Goal: Task Accomplishment & Management: Complete application form

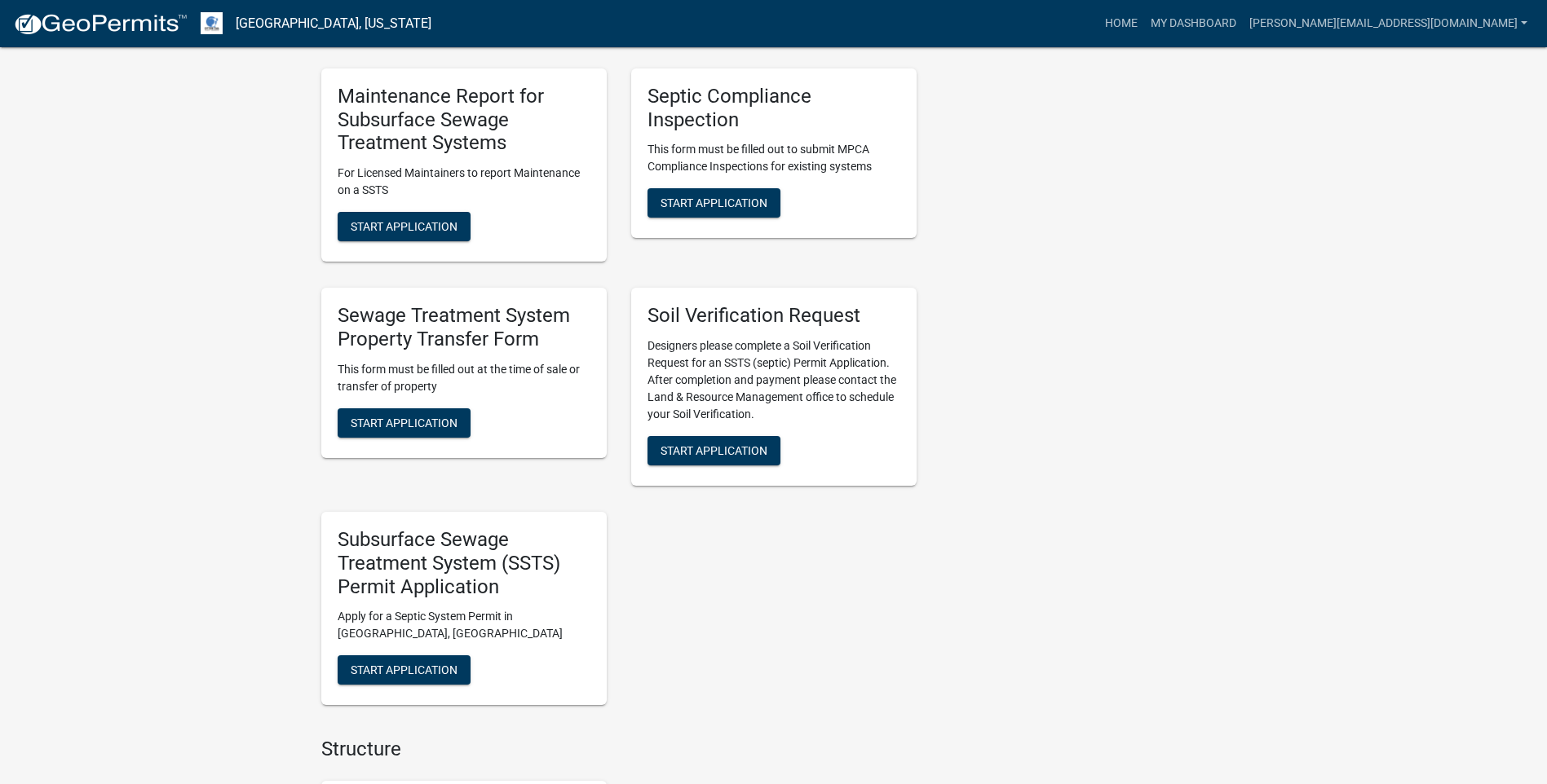
scroll to position [815, 0]
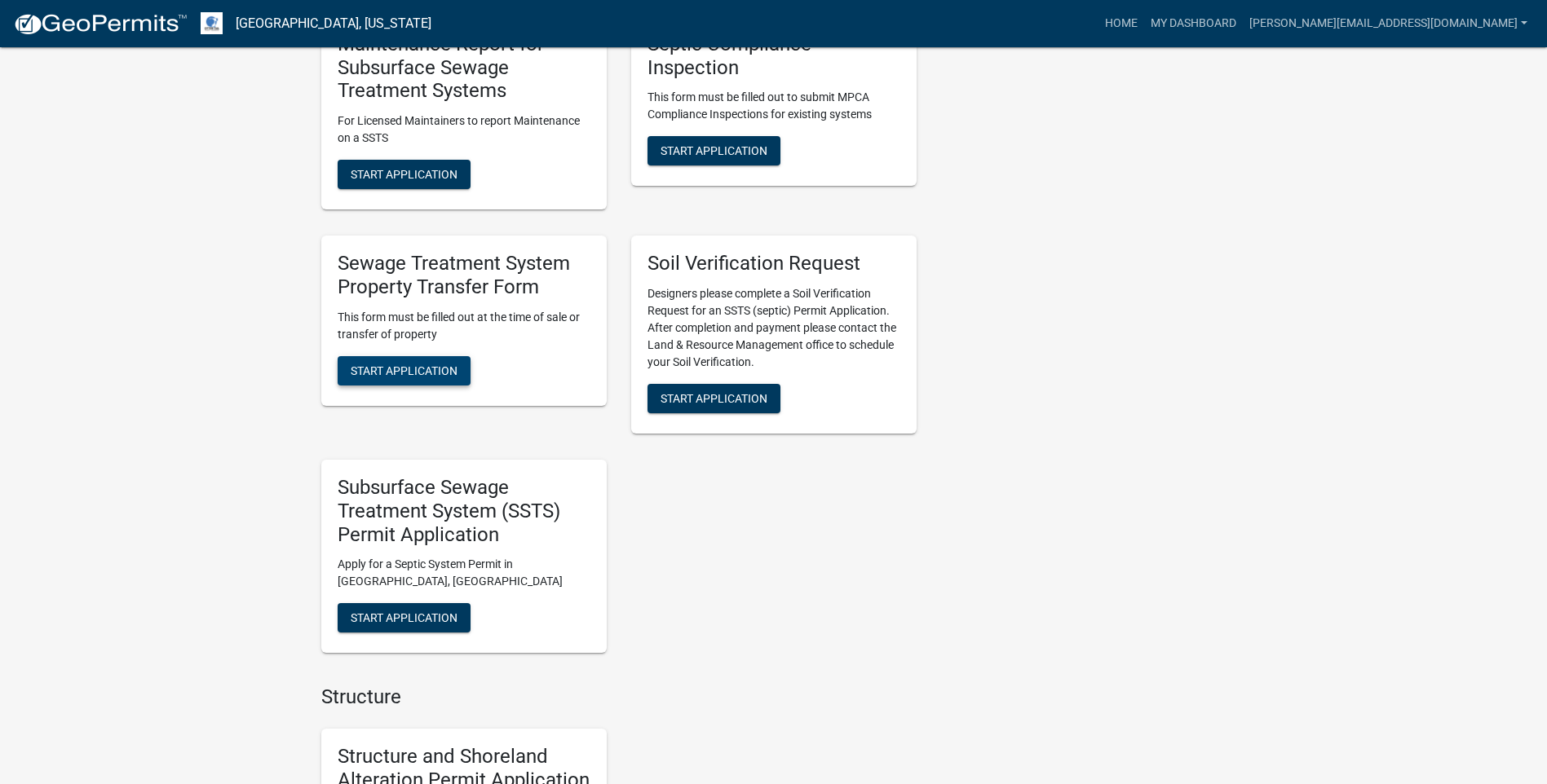
click at [373, 364] on span "Start Application" at bounding box center [404, 370] width 107 height 13
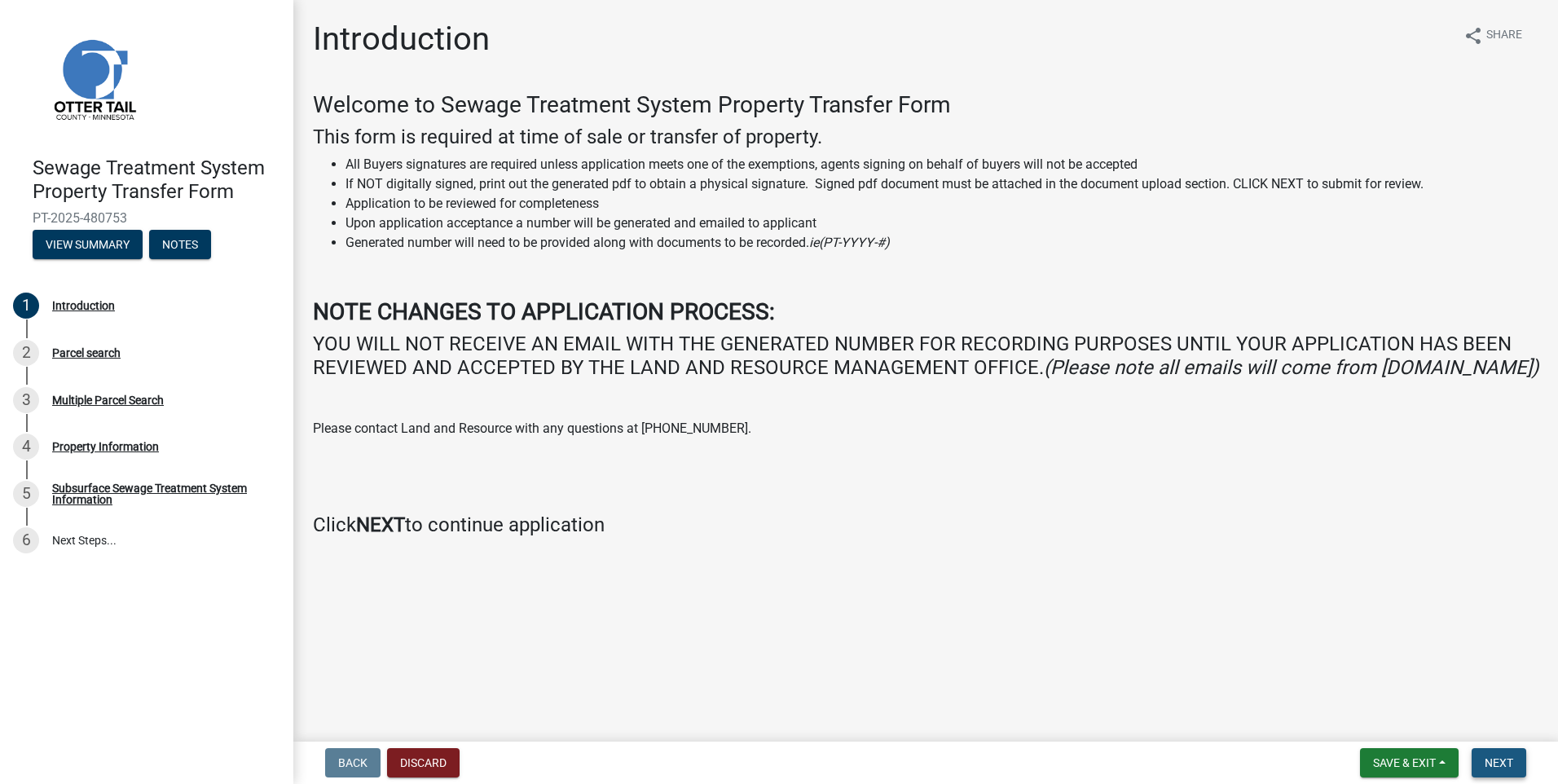
click at [1484, 763] on span "Next" at bounding box center [1499, 763] width 28 height 13
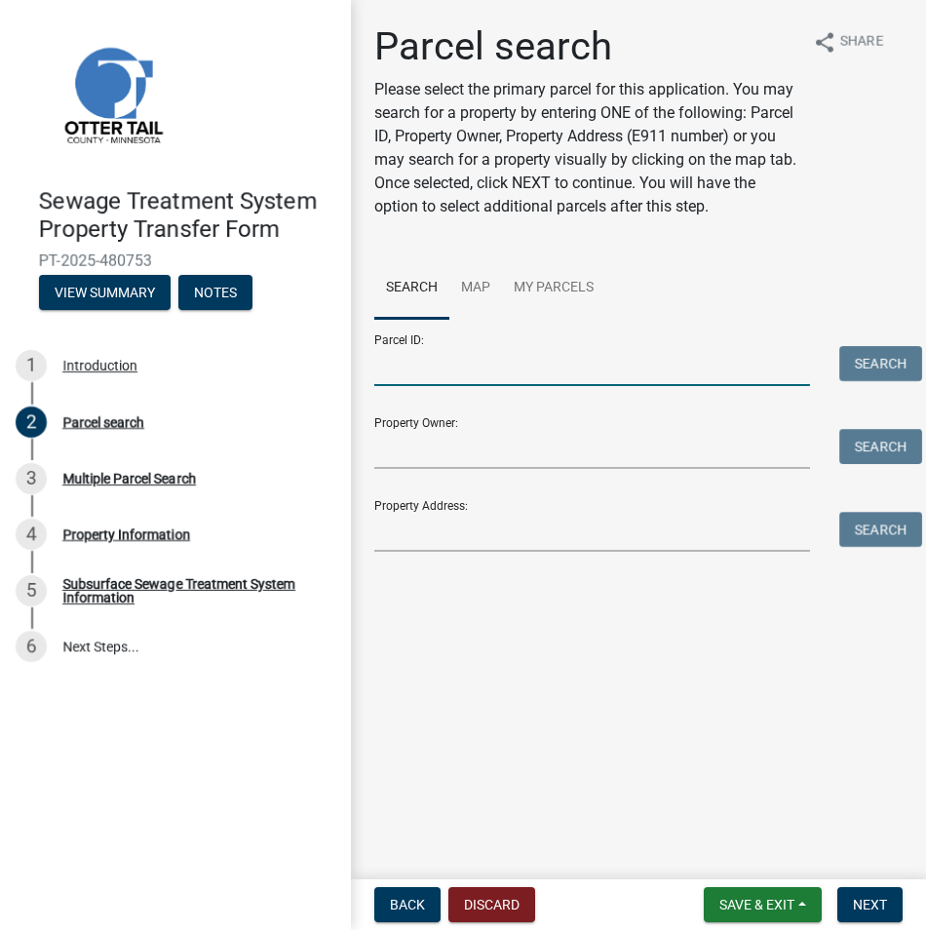
click at [450, 357] on input "Parcel ID:" at bounding box center [592, 366] width 436 height 40
paste input "71-003-99-1476-000"
type input "71-003-99-1476-000"
click at [877, 371] on button "Search" at bounding box center [880, 363] width 83 height 35
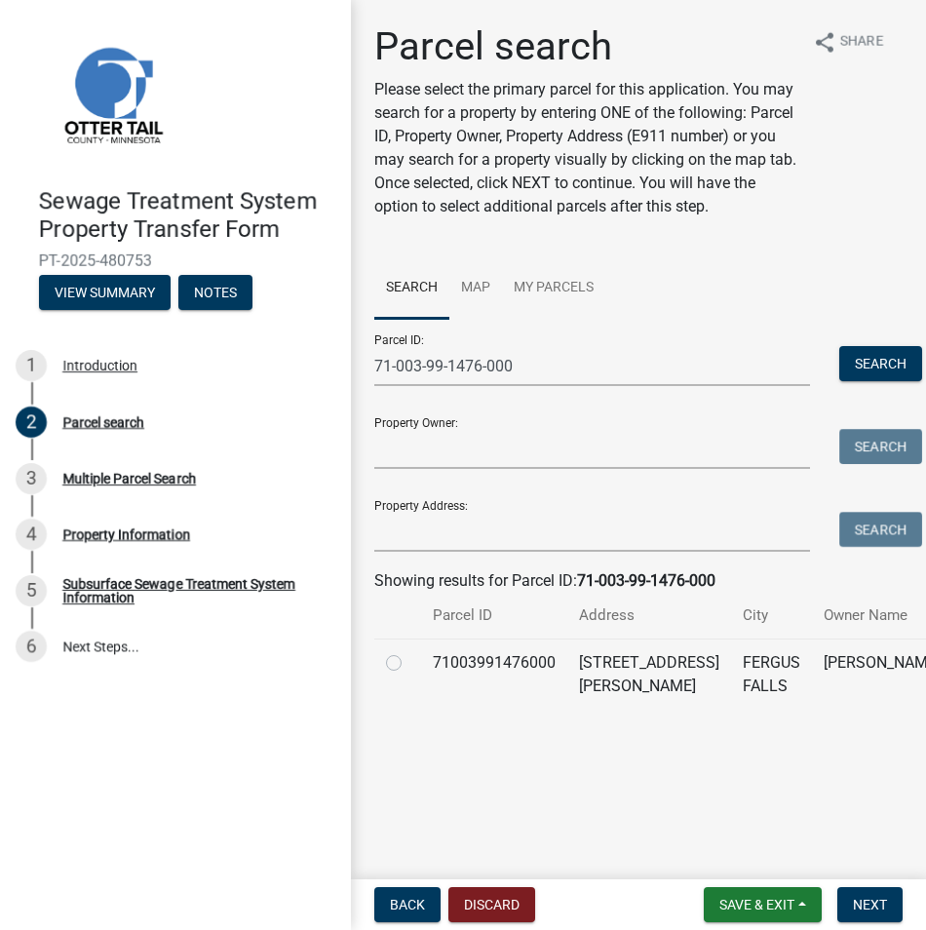
click at [409, 651] on label at bounding box center [409, 651] width 0 height 0
click at [409, 664] on input "radio" at bounding box center [415, 657] width 13 height 13
radio input "true"
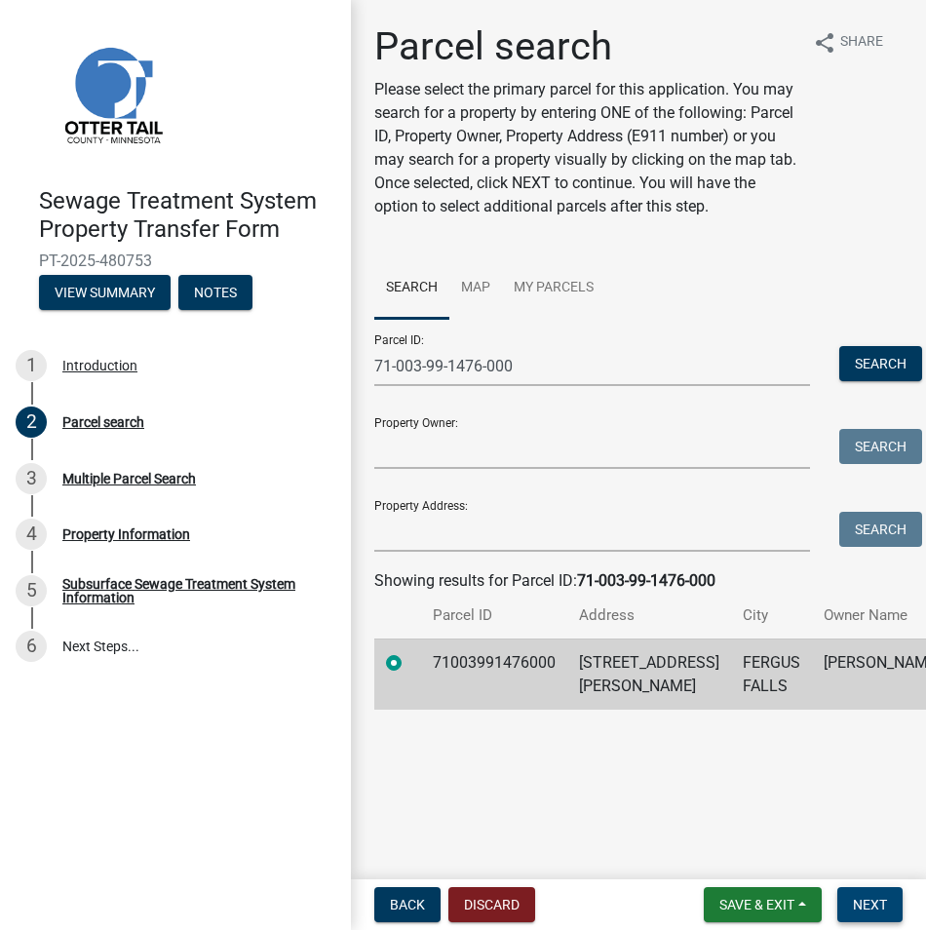
click at [854, 905] on span "Next" at bounding box center [870, 905] width 34 height 16
click at [873, 911] on span "Next" at bounding box center [870, 905] width 34 height 16
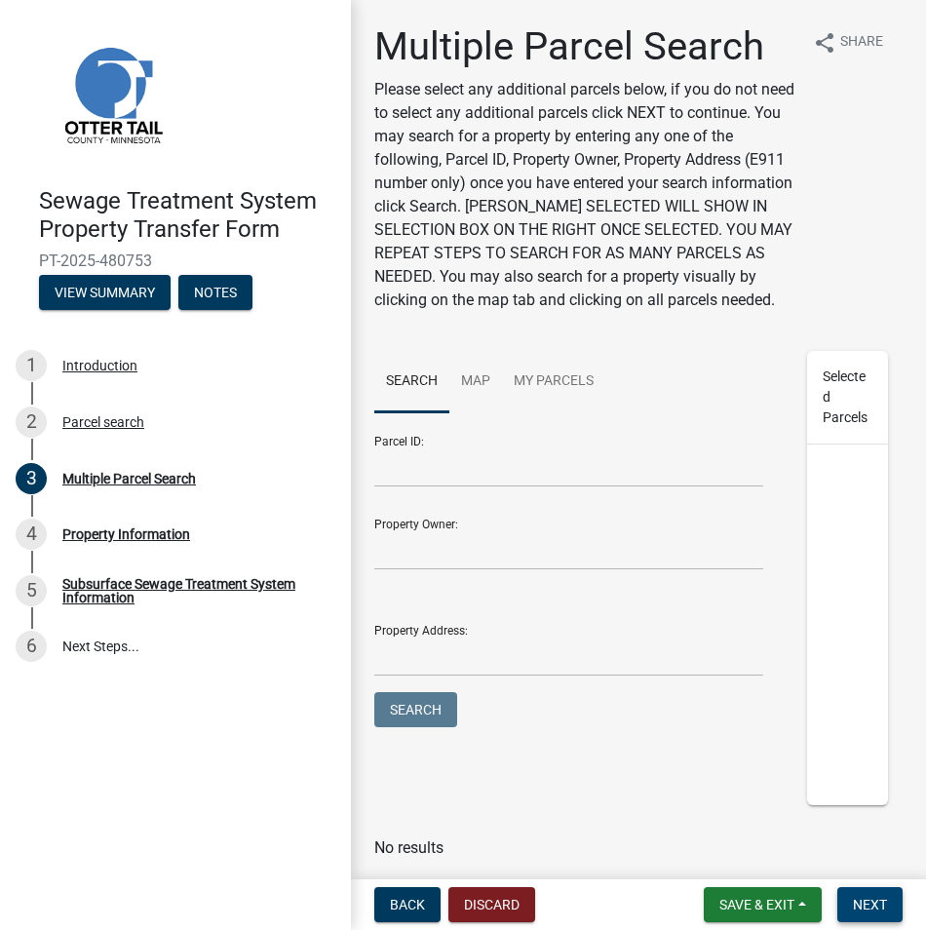
click at [873, 911] on span "Next" at bounding box center [870, 905] width 34 height 16
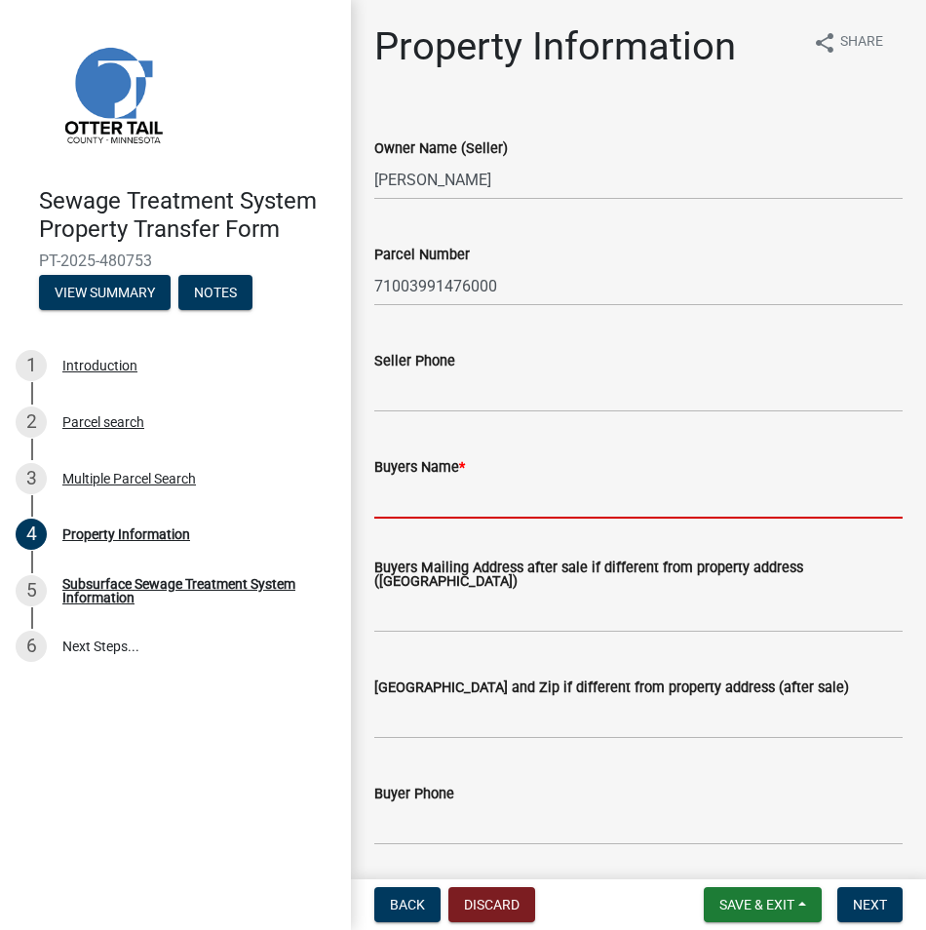
click at [402, 500] on input "Buyers Name *" at bounding box center [638, 499] width 528 height 40
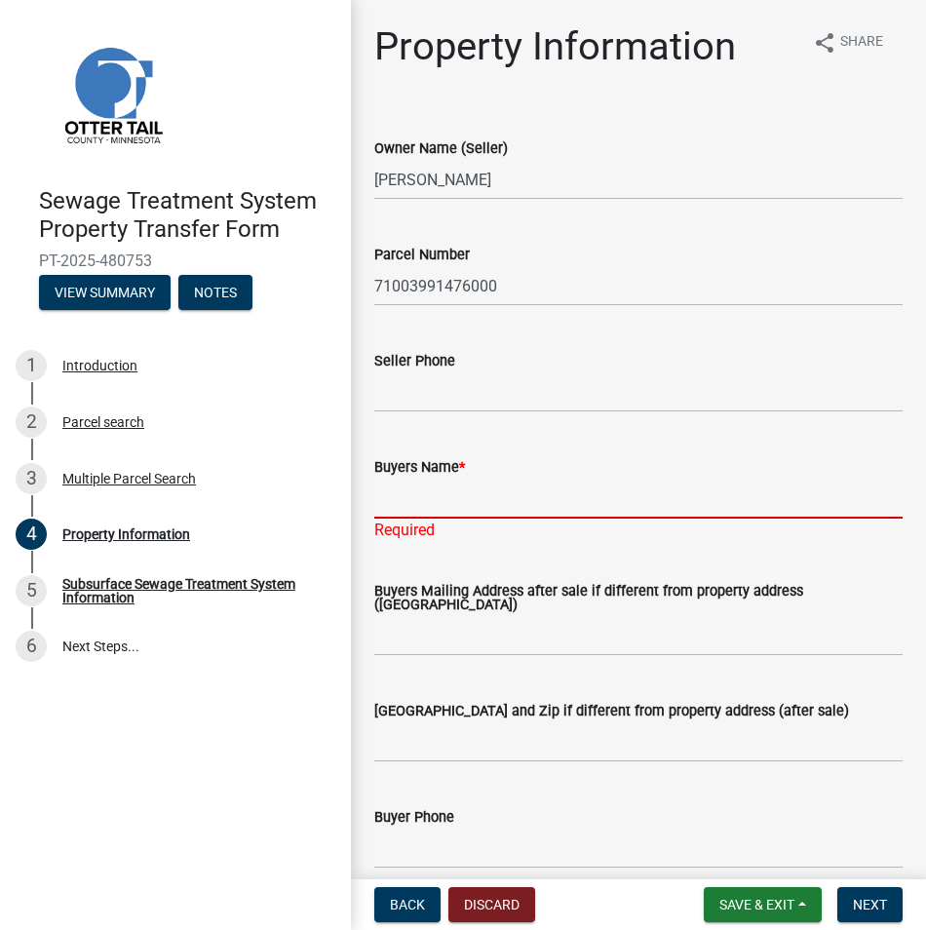
click at [450, 495] on input "Buyers Name *" at bounding box center [638, 499] width 528 height 40
paste input "[PERSON_NAME]"
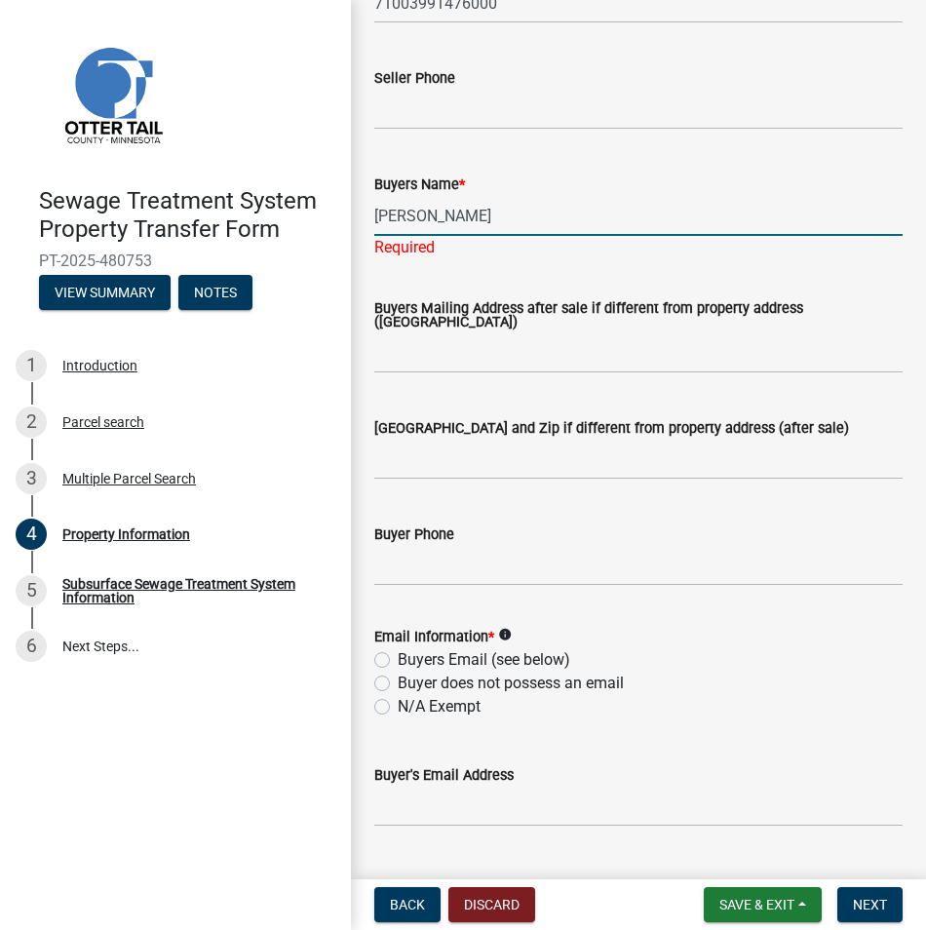
scroll to position [292, 0]
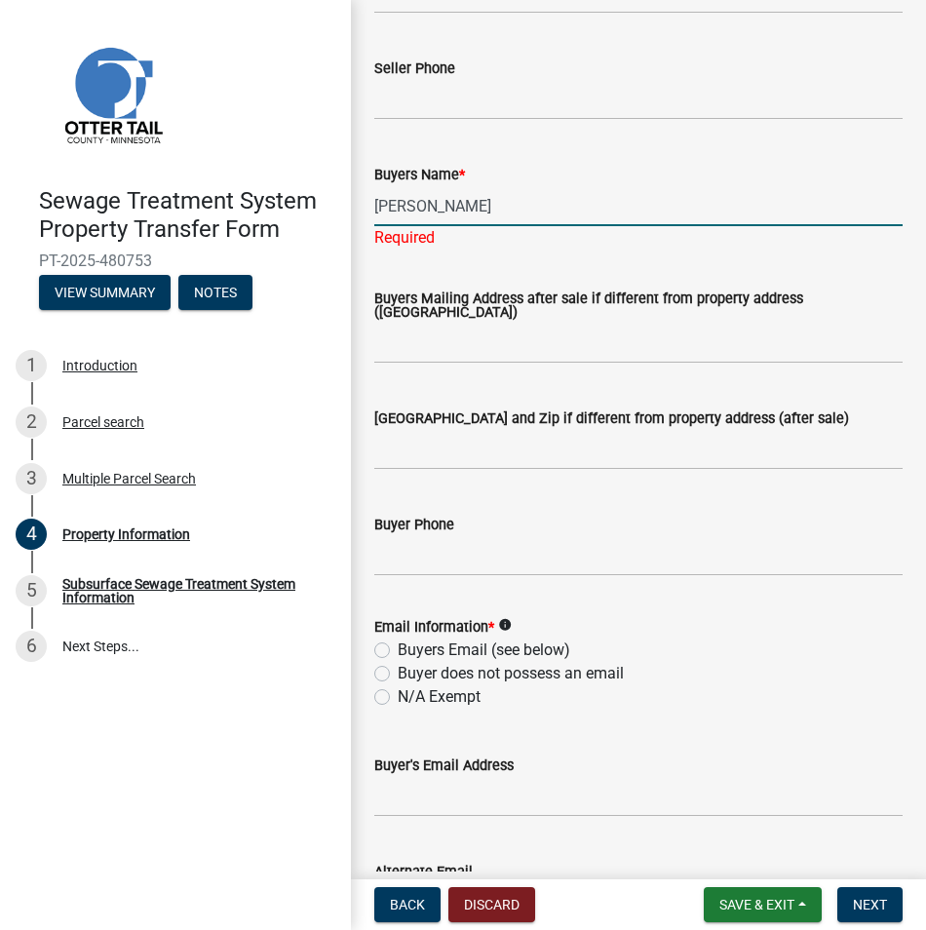
type input "[PERSON_NAME]"
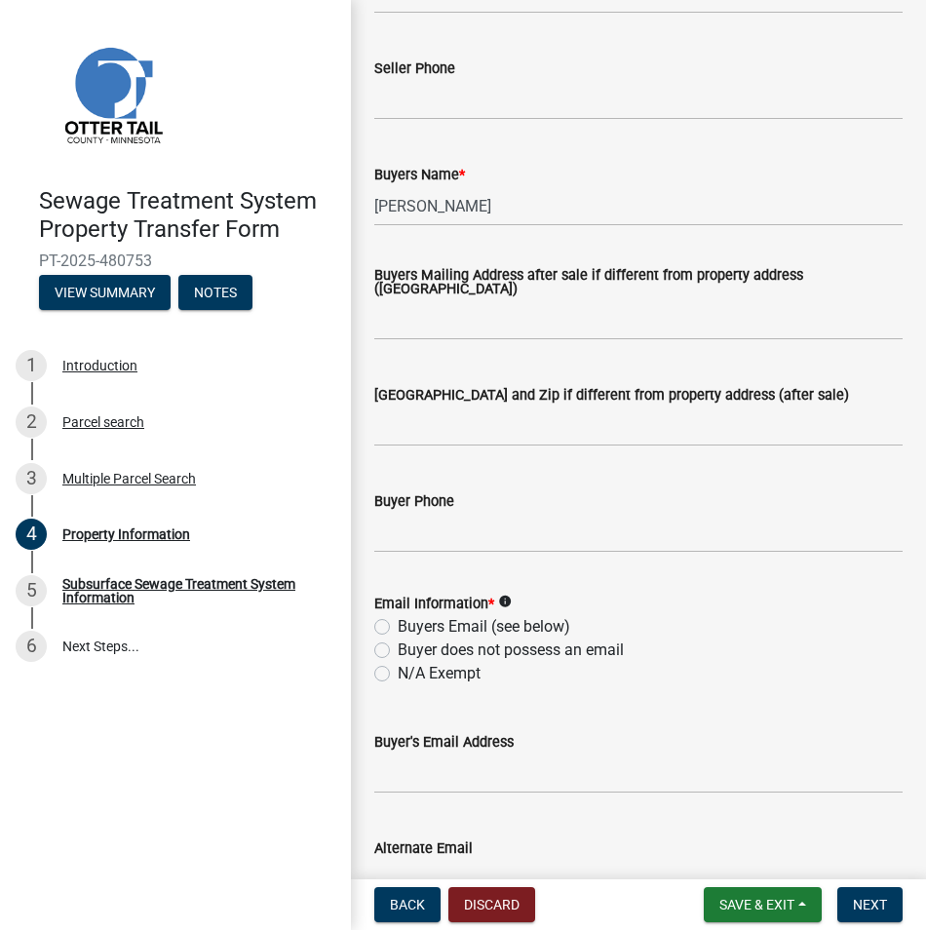
click at [385, 698] on wm-data-entity-input "Email Information * info Buyers Email (see below) Buyer does not possess an ema…" at bounding box center [638, 635] width 528 height 135
click at [398, 672] on label "N/A Exempt" at bounding box center [439, 673] width 83 height 23
click at [398, 672] on input "N/A Exempt" at bounding box center [404, 668] width 13 height 13
radio input "true"
click at [861, 897] on span "Next" at bounding box center [870, 905] width 34 height 16
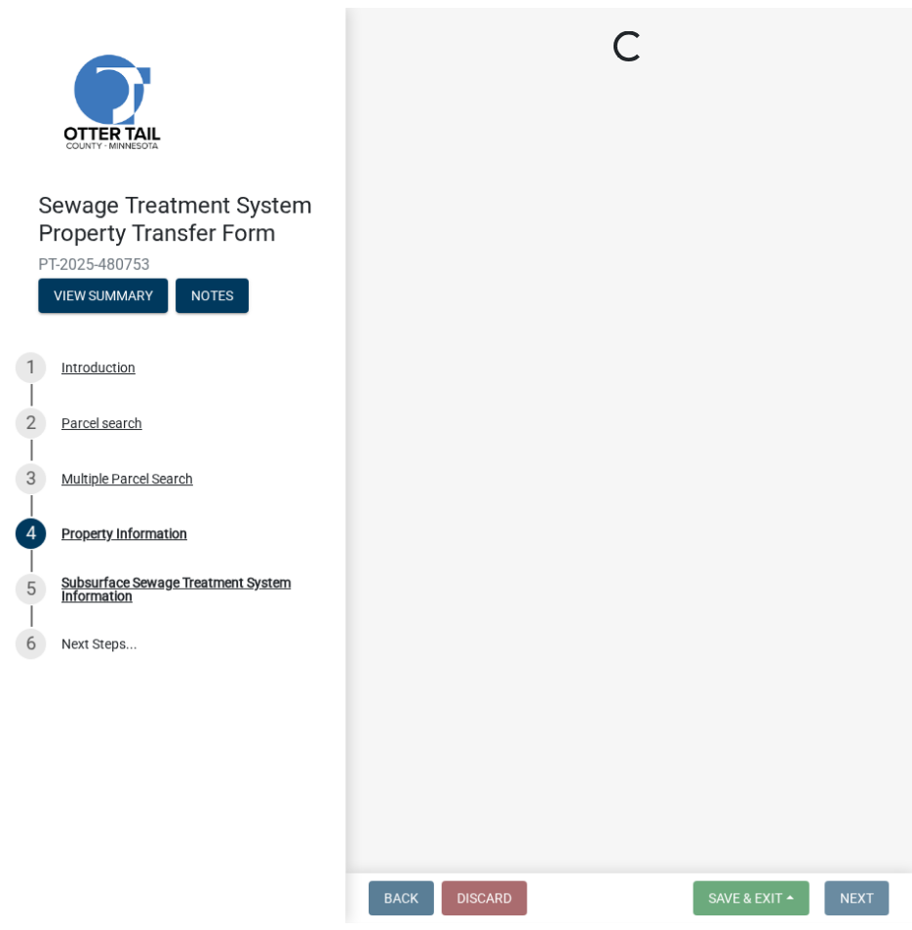
scroll to position [0, 0]
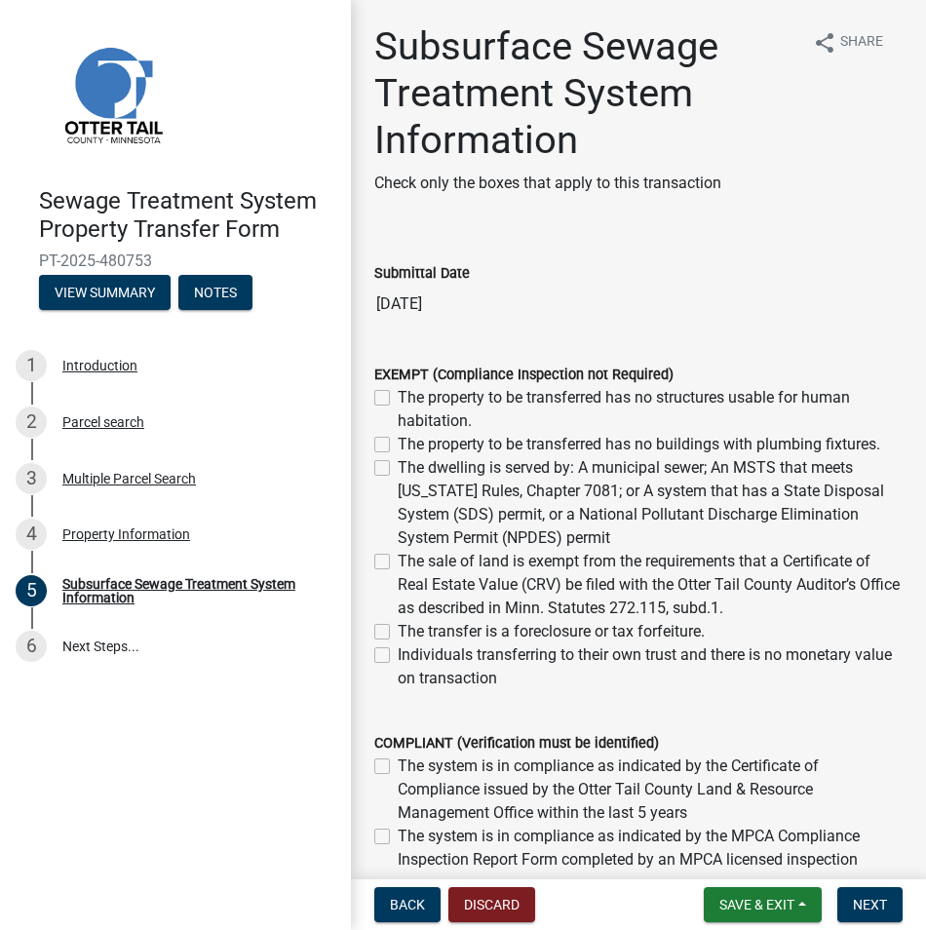
click at [390, 471] on div "The dwelling is served by: A municipal sewer; An MSTS that meets [US_STATE] Rul…" at bounding box center [638, 503] width 528 height 94
click at [398, 468] on label "The dwelling is served by: A municipal sewer; An MSTS that meets [US_STATE] Rul…" at bounding box center [650, 503] width 505 height 94
click at [398, 468] on input "The dwelling is served by: A municipal sewer; An MSTS that meets [US_STATE] Rul…" at bounding box center [404, 462] width 13 height 13
checkbox input "true"
checkbox input "false"
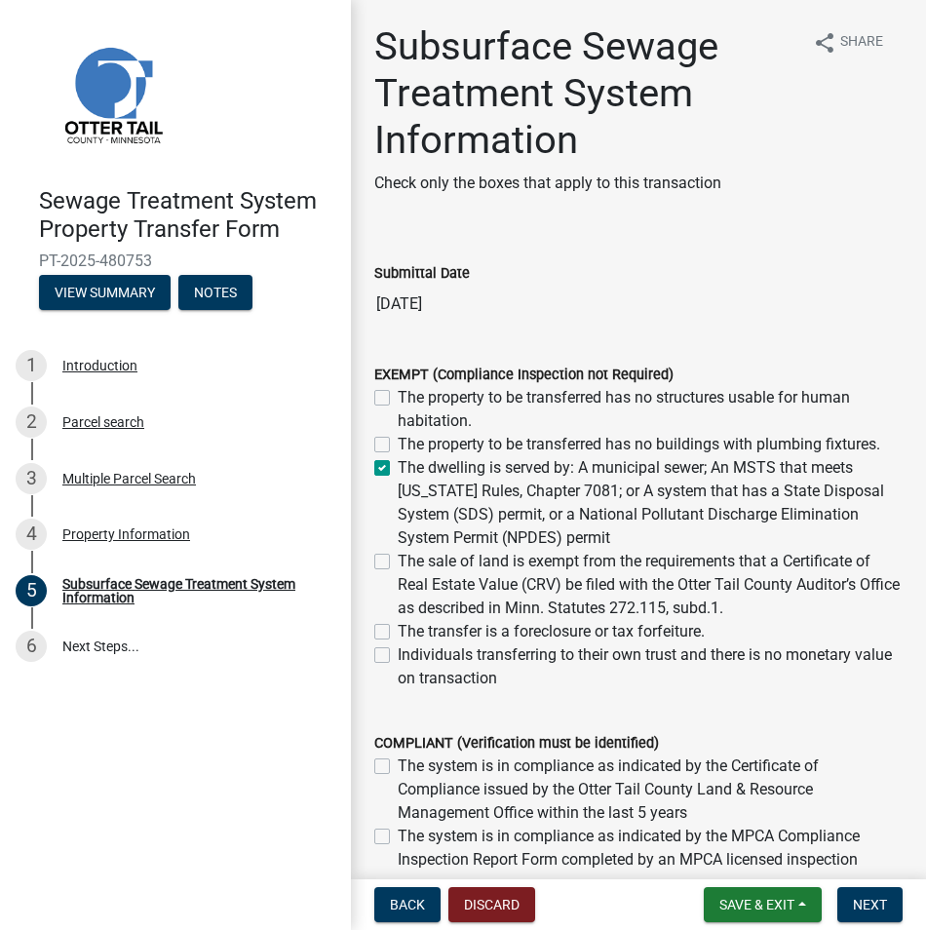
checkbox input "false"
checkbox input "true"
checkbox input "false"
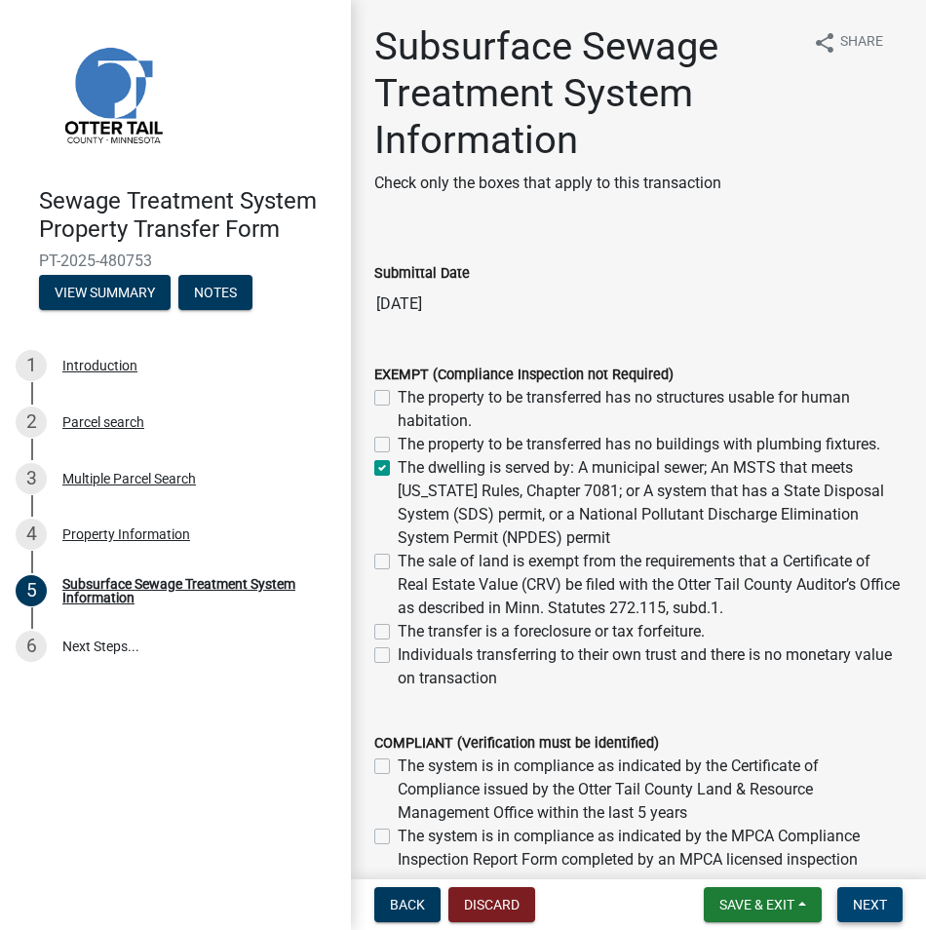
click at [883, 904] on span "Next" at bounding box center [870, 905] width 34 height 16
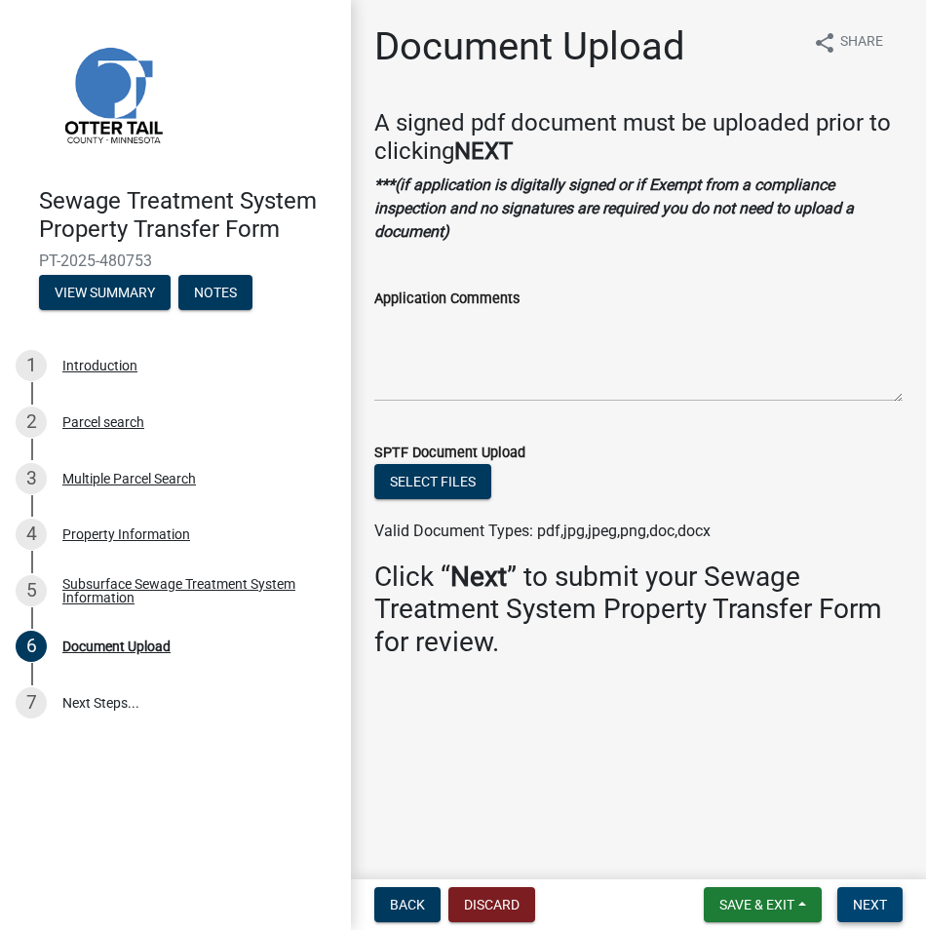
click at [883, 904] on span "Next" at bounding box center [870, 905] width 34 height 16
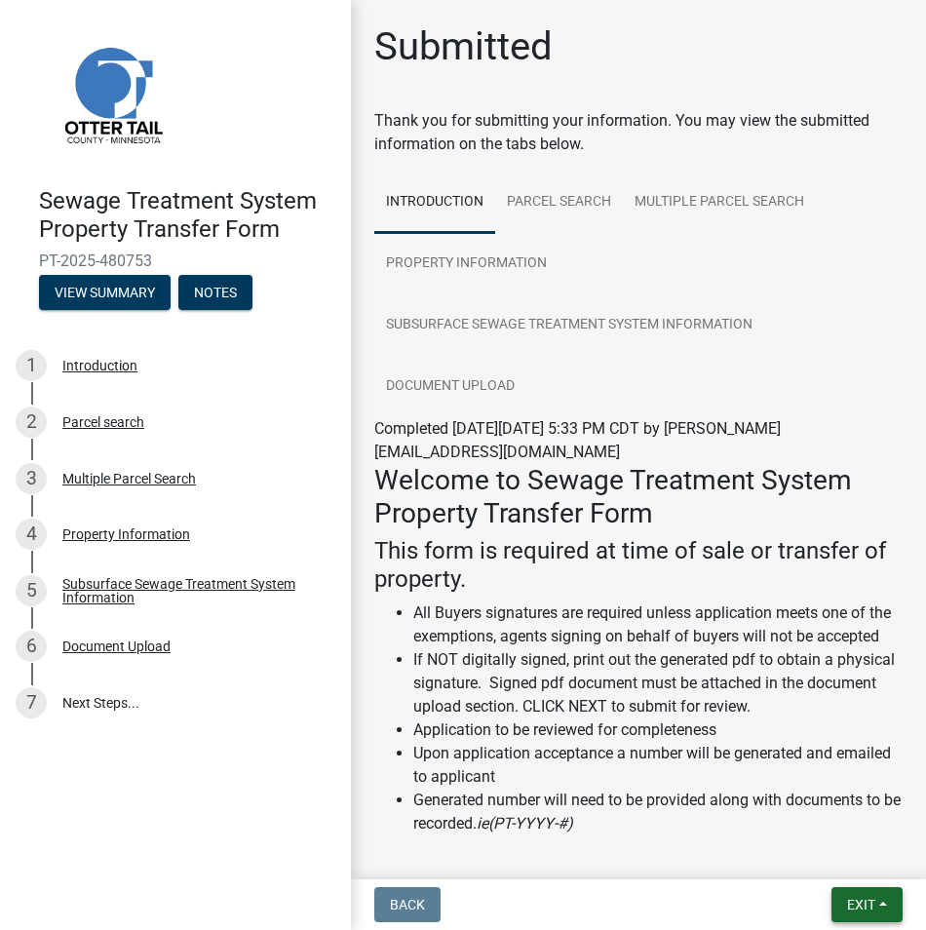
click at [883, 904] on button "Exit" at bounding box center [867, 904] width 71 height 35
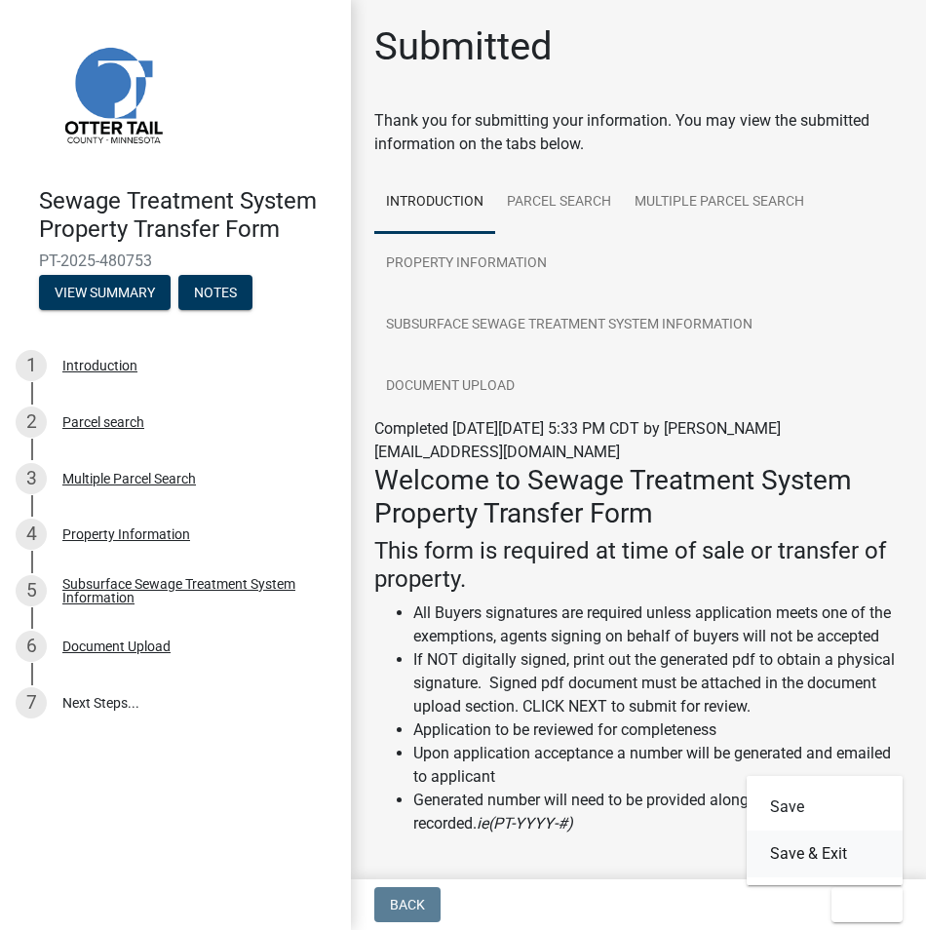
click at [819, 853] on button "Save & Exit" at bounding box center [825, 854] width 156 height 47
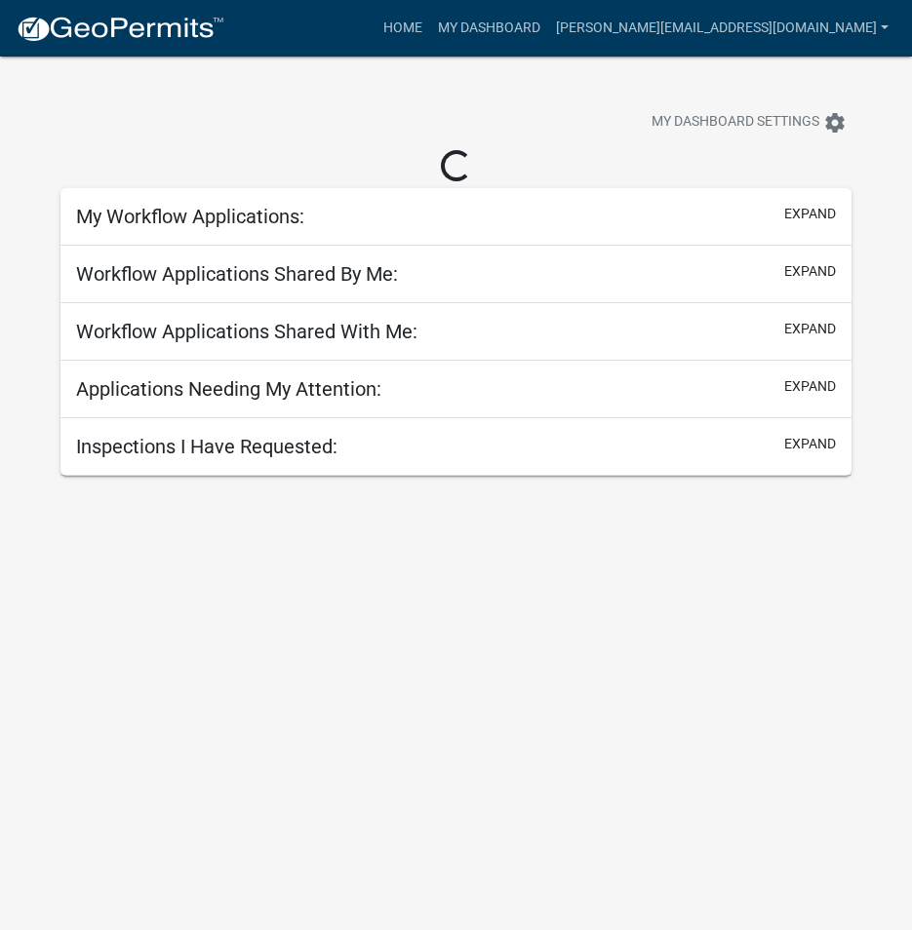
select select "3: 100"
